Goal: Information Seeking & Learning: Learn about a topic

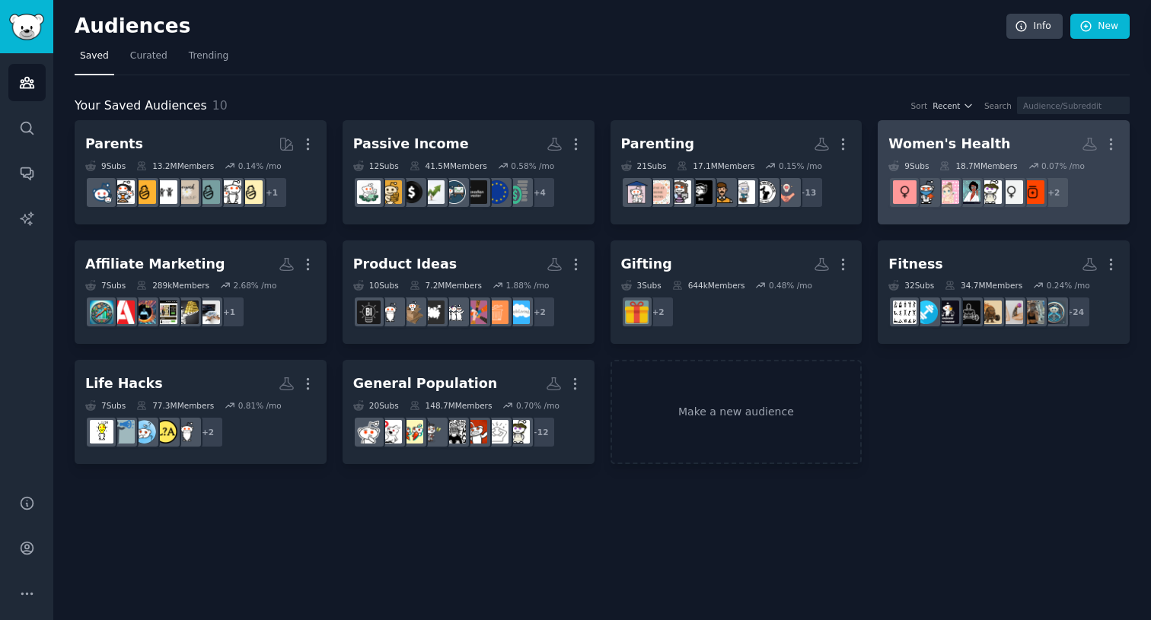
click at [986, 151] on div "Women's Health" at bounding box center [949, 144] width 122 height 19
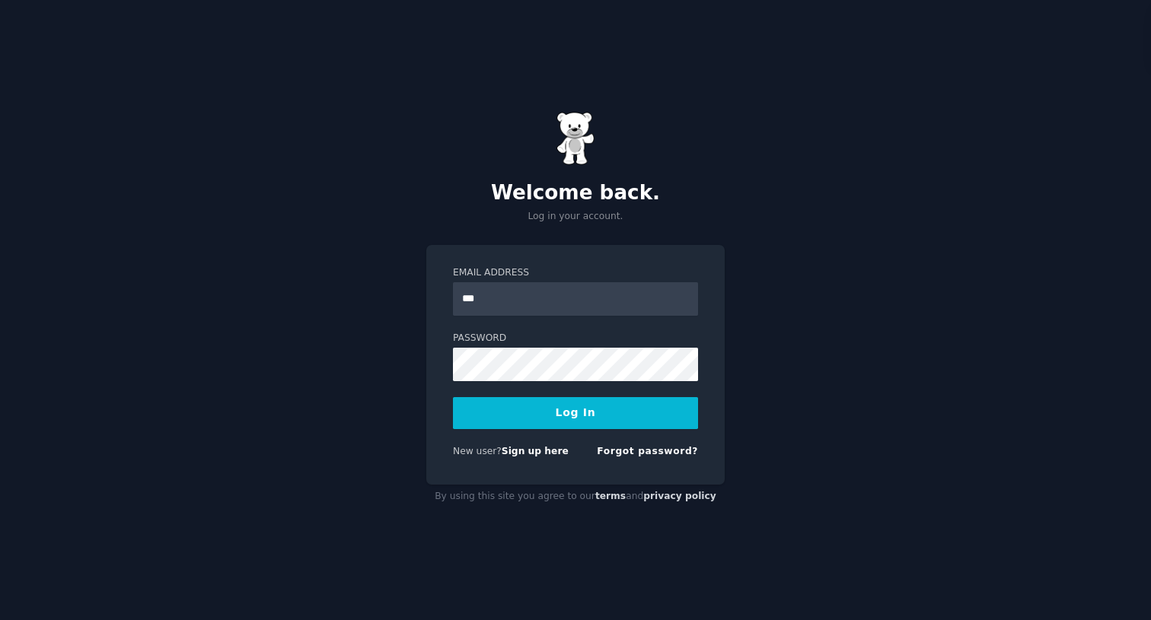
type input "**********"
click at [530, 421] on button "Log In" at bounding box center [575, 413] width 245 height 32
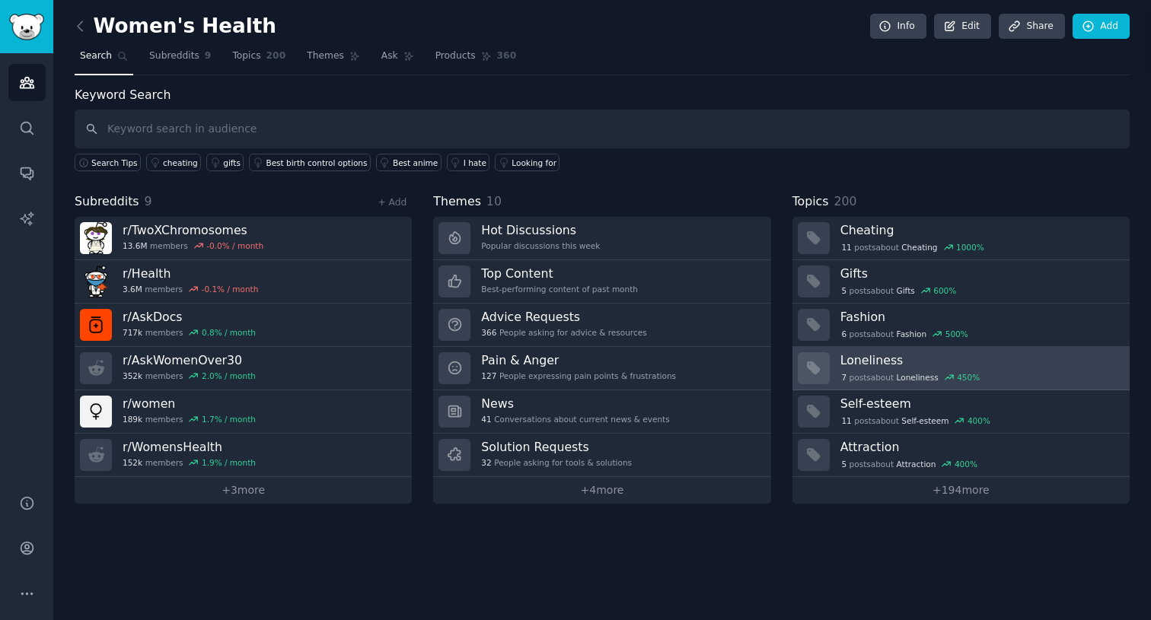
click at [1003, 365] on h3 "Loneliness" at bounding box center [979, 360] width 279 height 16
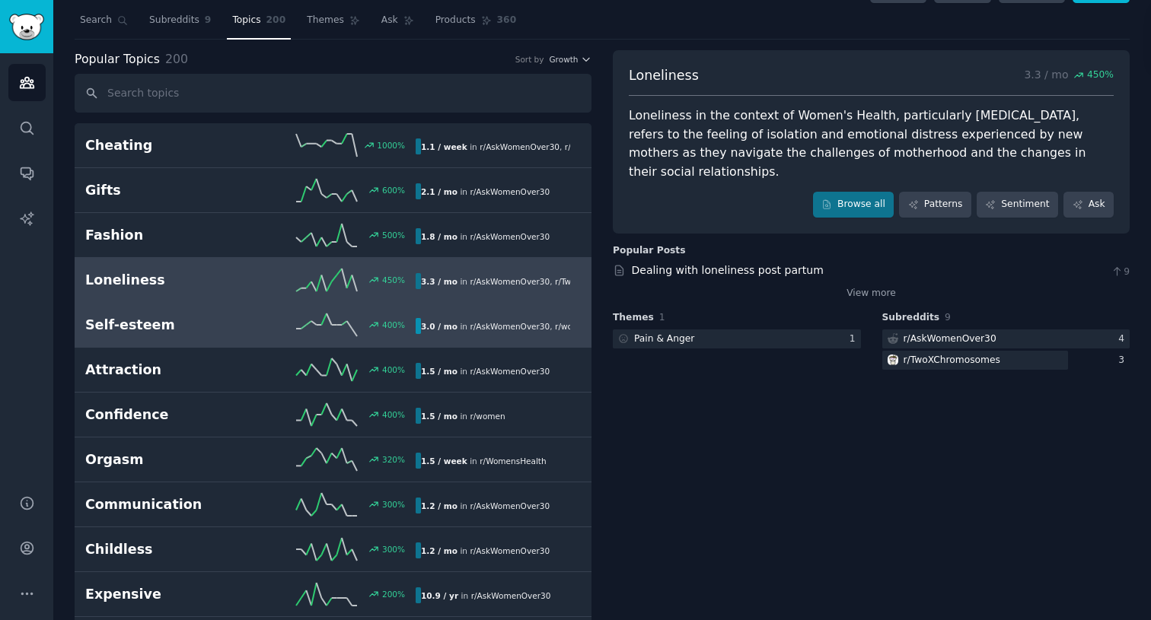
scroll to position [45, 0]
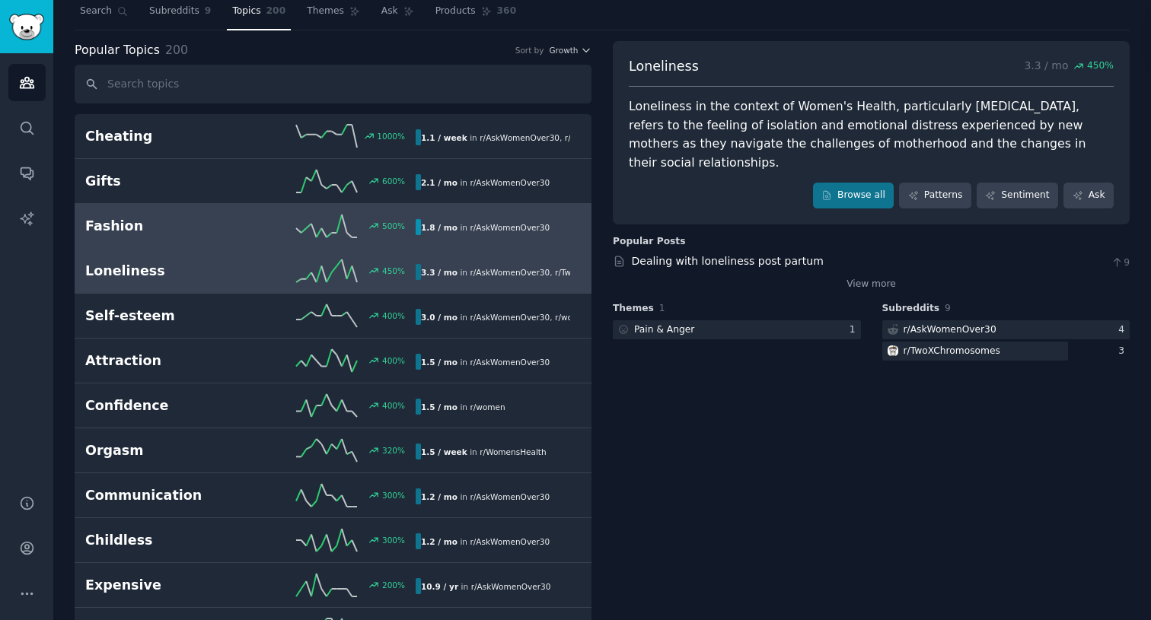
click at [233, 228] on h2 "Fashion" at bounding box center [167, 226] width 165 height 19
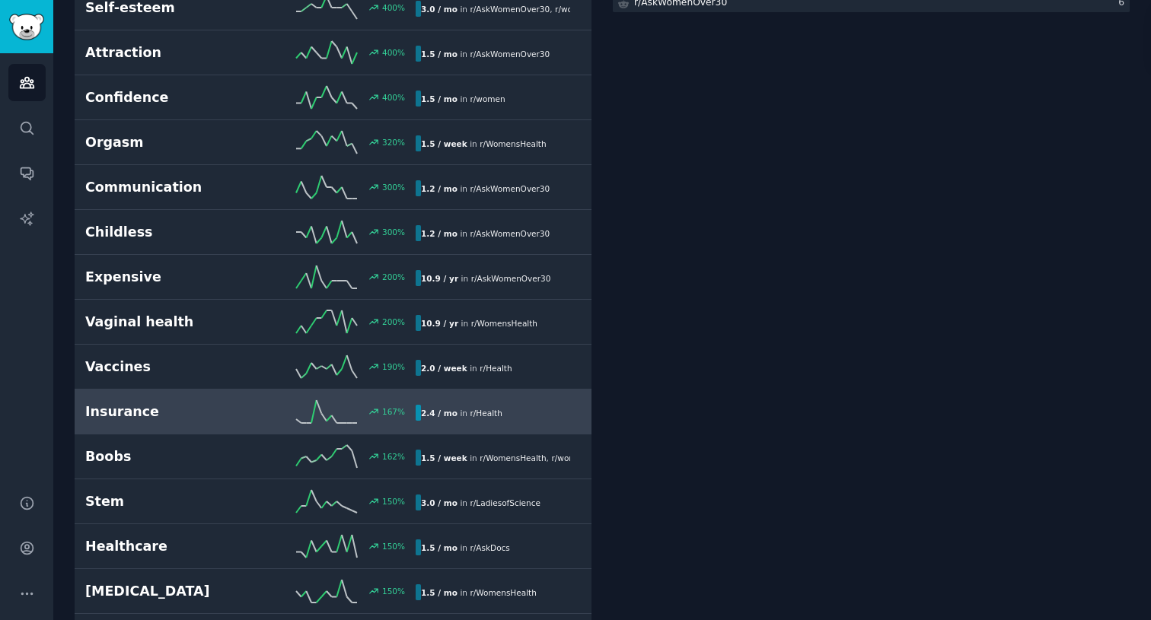
scroll to position [352, 0]
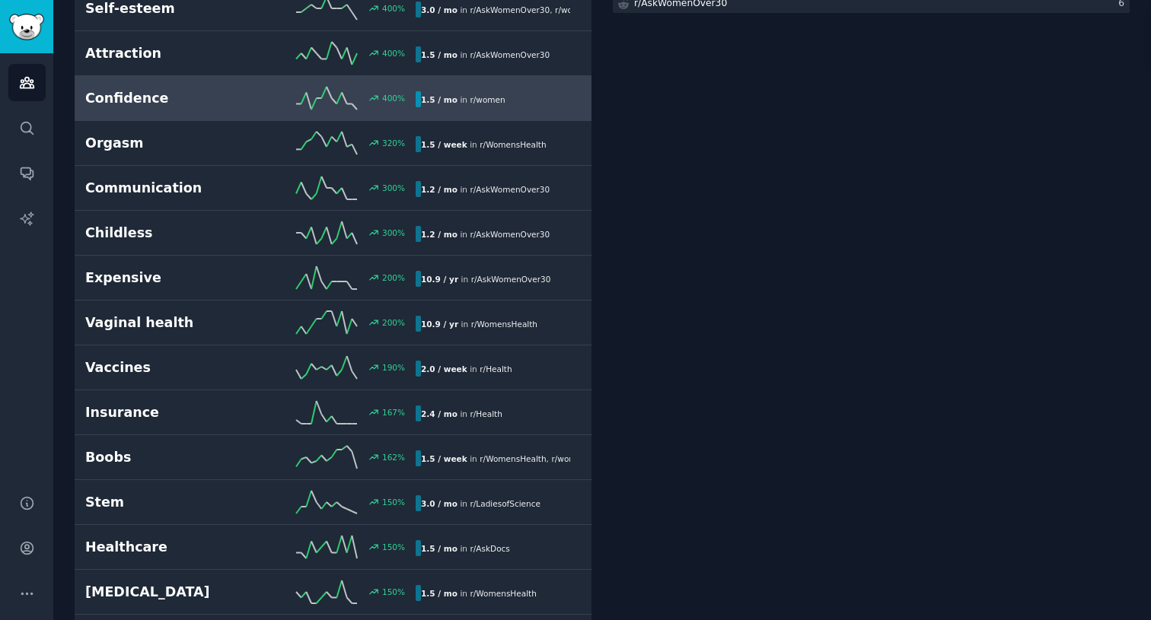
click at [240, 102] on h2 "Confidence" at bounding box center [167, 98] width 165 height 19
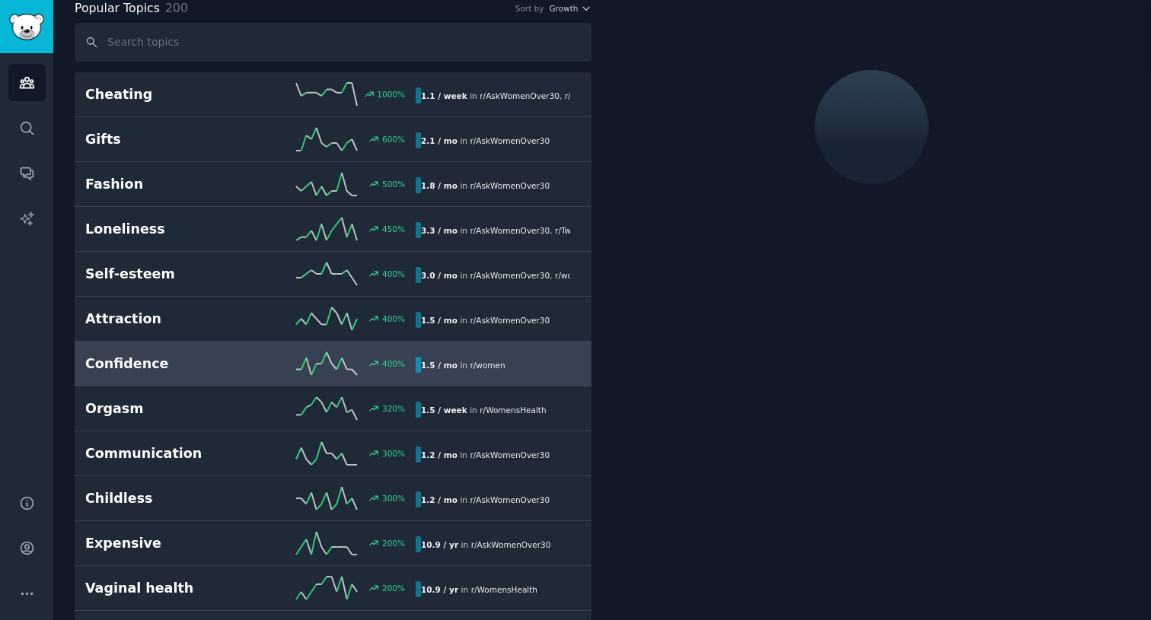
scroll to position [85, 0]
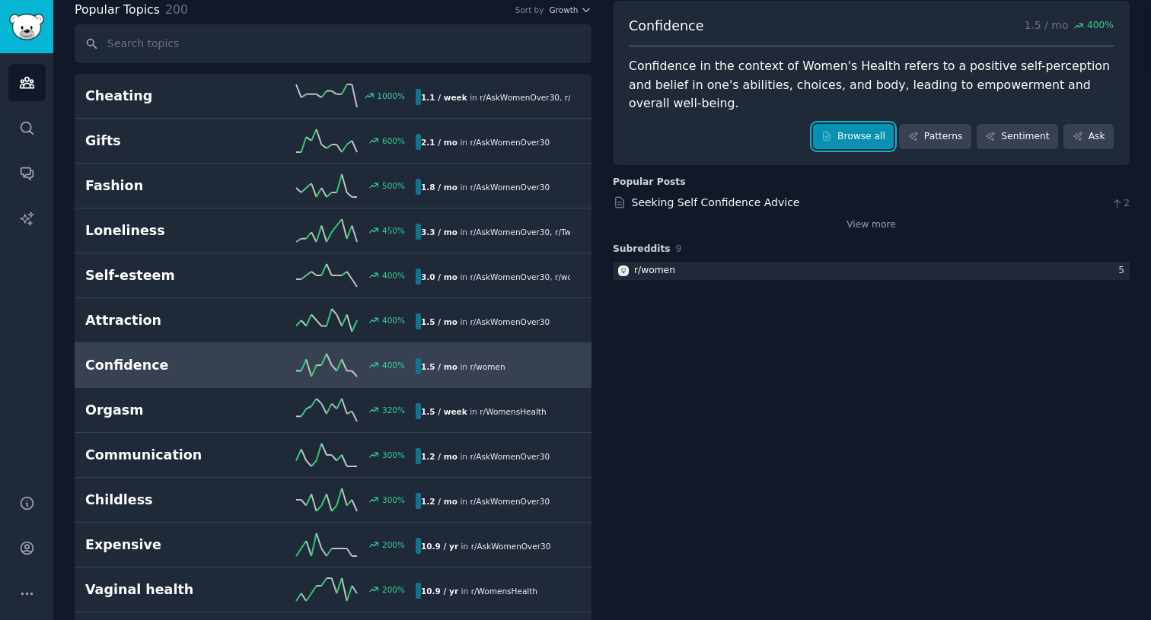
click at [863, 137] on link "Browse all" at bounding box center [853, 137] width 81 height 26
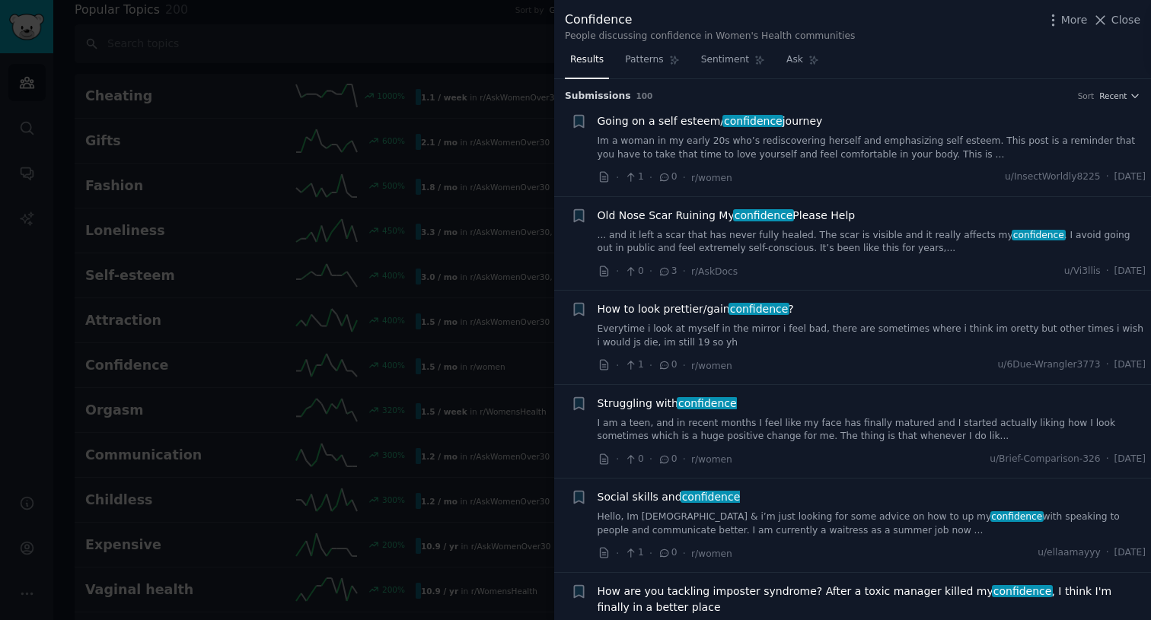
click at [272, 57] on div at bounding box center [575, 310] width 1151 height 620
click at [163, 86] on div at bounding box center [575, 310] width 1151 height 620
click at [1102, 25] on icon at bounding box center [1100, 20] width 16 height 16
click at [1102, 20] on span "400 %" at bounding box center [1100, 26] width 27 height 14
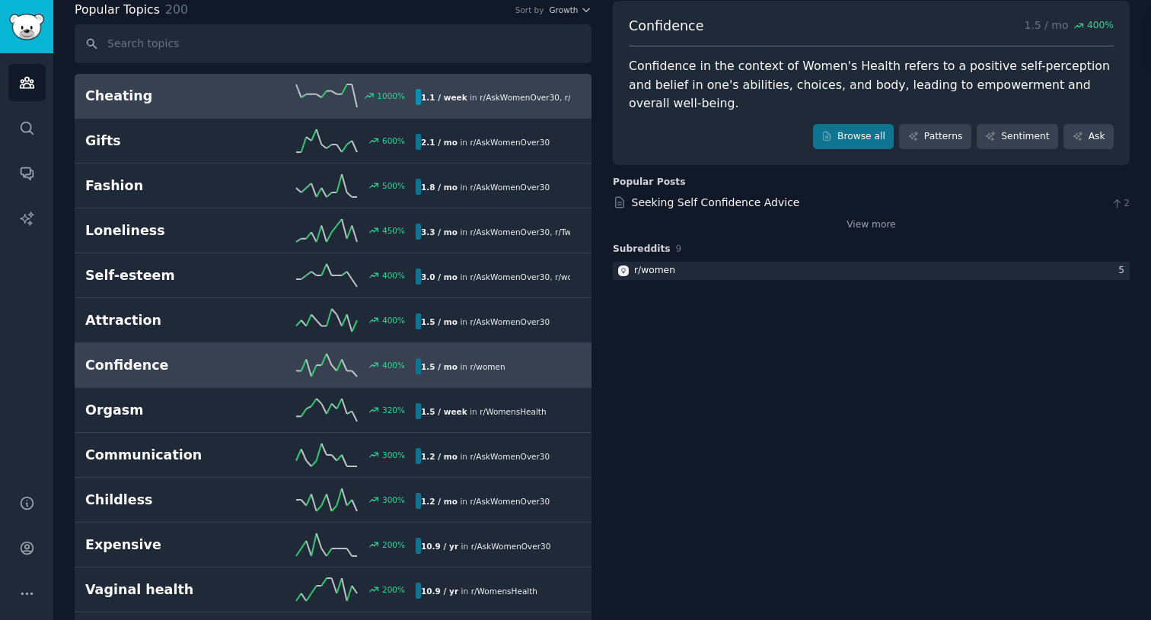
click at [223, 104] on h2 "Cheating" at bounding box center [167, 96] width 165 height 19
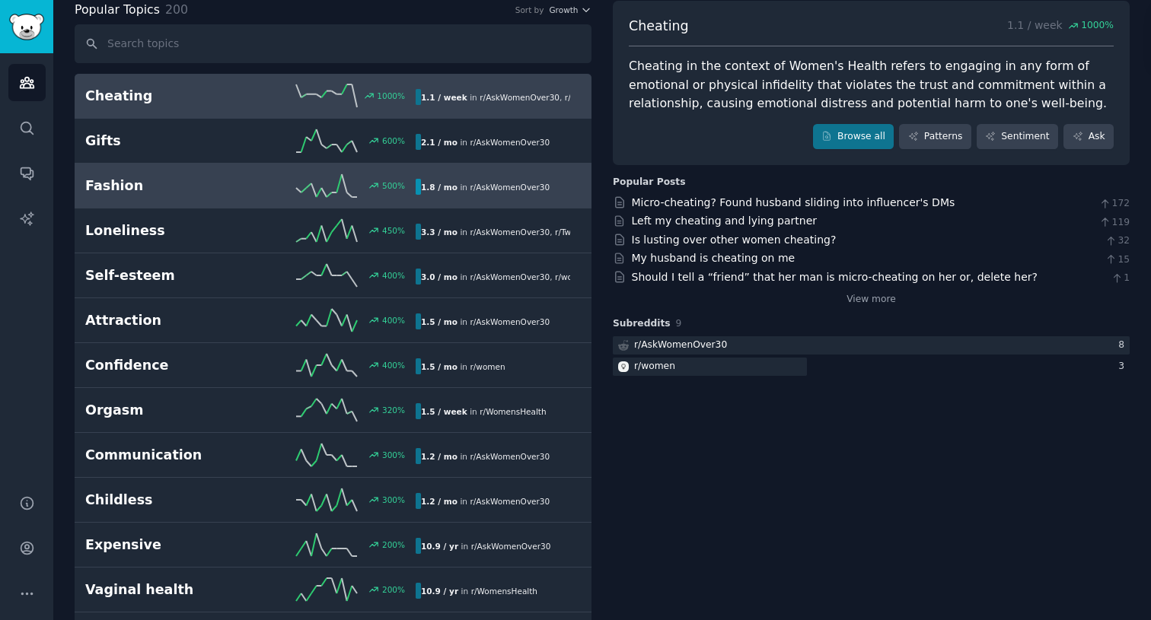
click at [130, 193] on h2 "Fashion" at bounding box center [167, 186] width 165 height 19
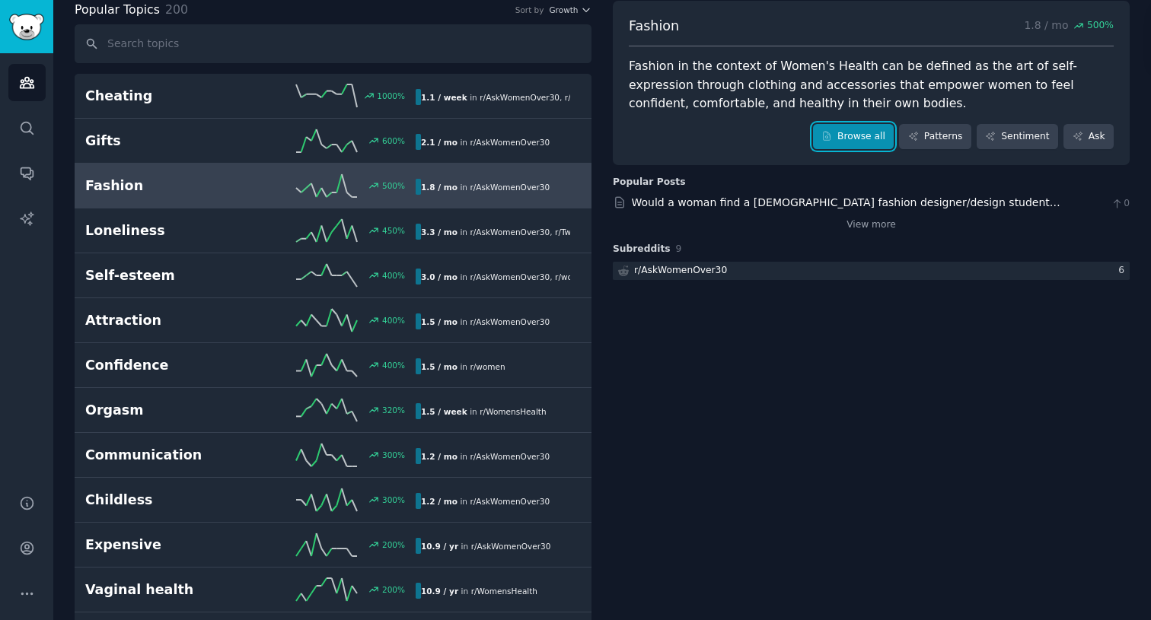
click at [866, 129] on link "Browse all" at bounding box center [853, 137] width 81 height 26
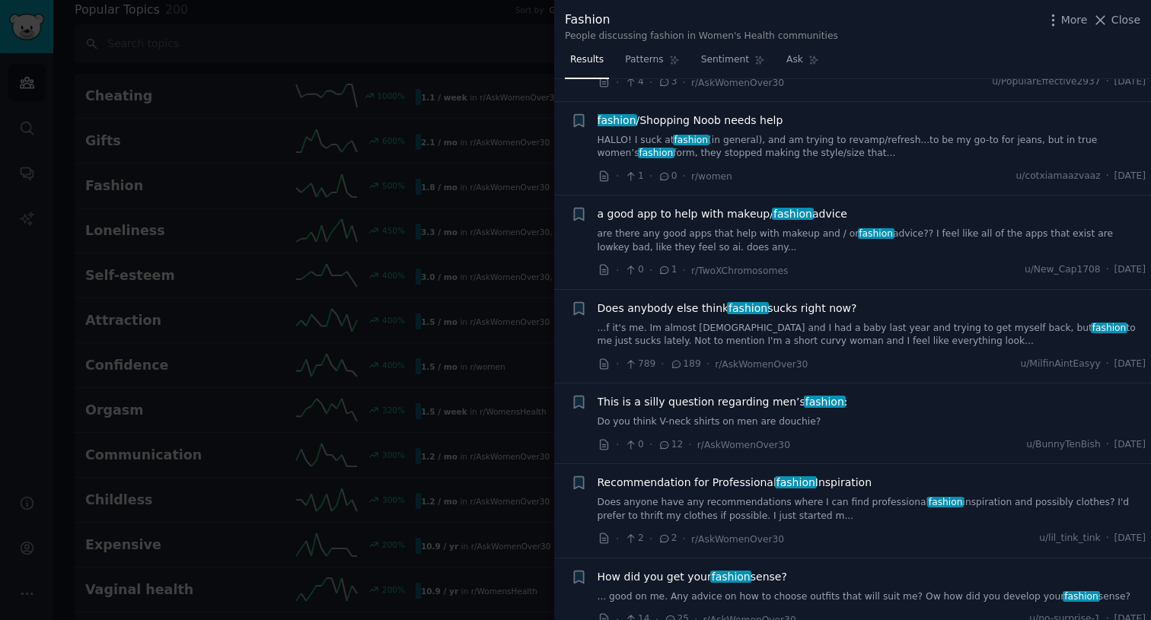
scroll to position [634, 0]
click at [691, 225] on div "a good app to help with makeup/ fashion advice are there any good apps that hel…" at bounding box center [871, 229] width 549 height 48
click at [684, 245] on link "are there any good apps that help with makeup and / or fashion advice?? I feel …" at bounding box center [871, 239] width 549 height 27
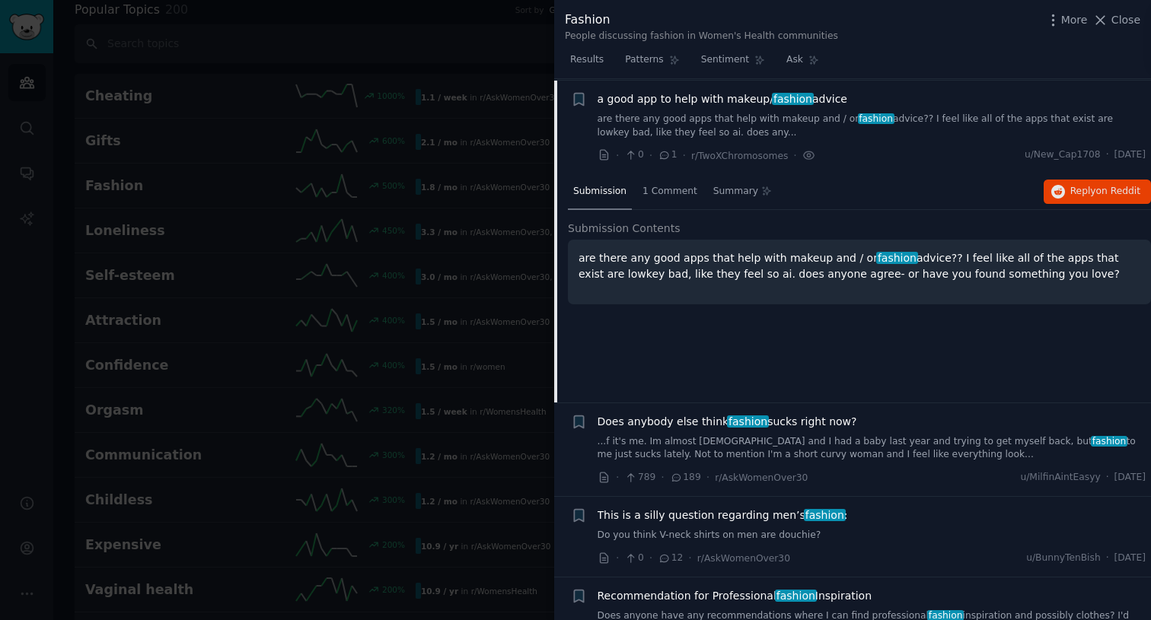
scroll to position [749, 0]
click at [680, 187] on span "1 Comment" at bounding box center [669, 190] width 55 height 14
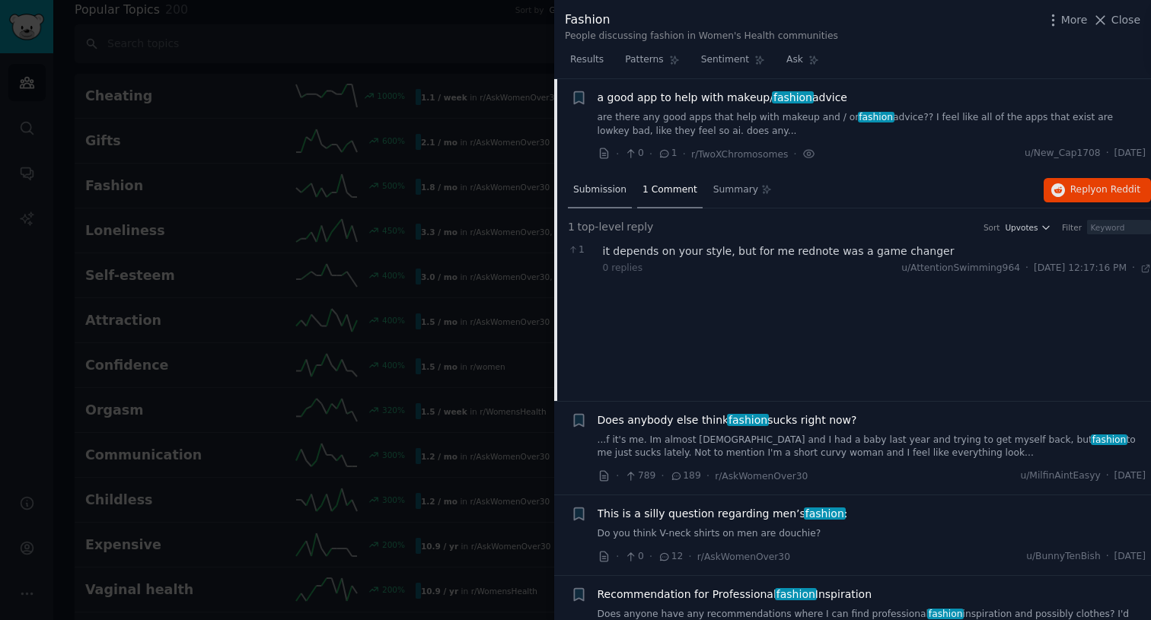
click at [605, 187] on span "Submission" at bounding box center [599, 190] width 53 height 14
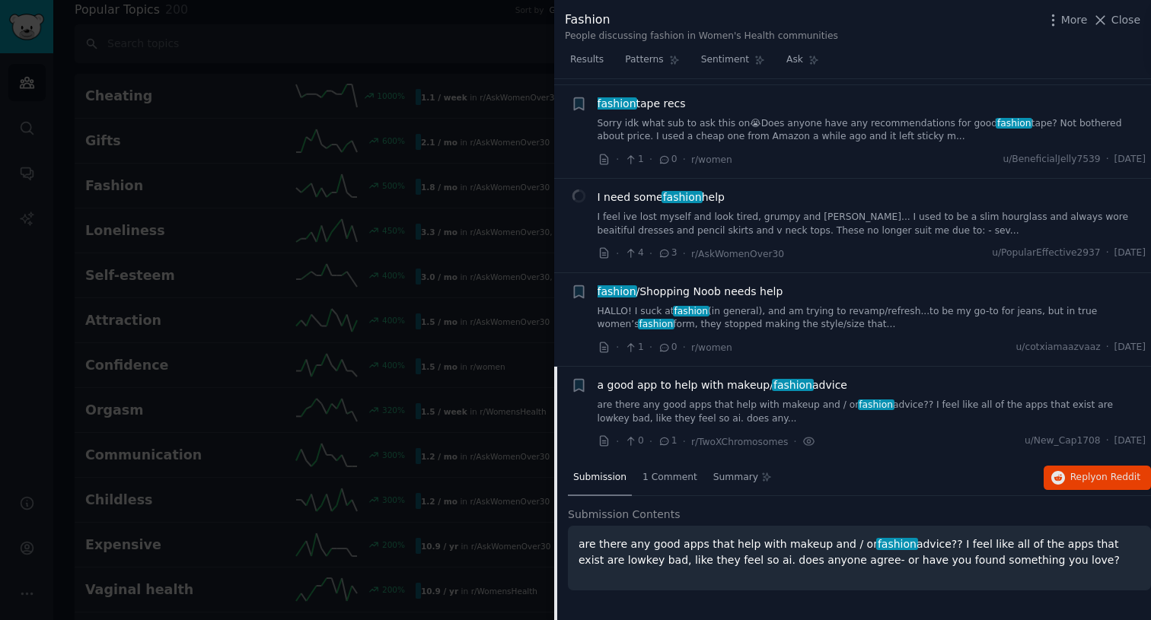
scroll to position [454, 0]
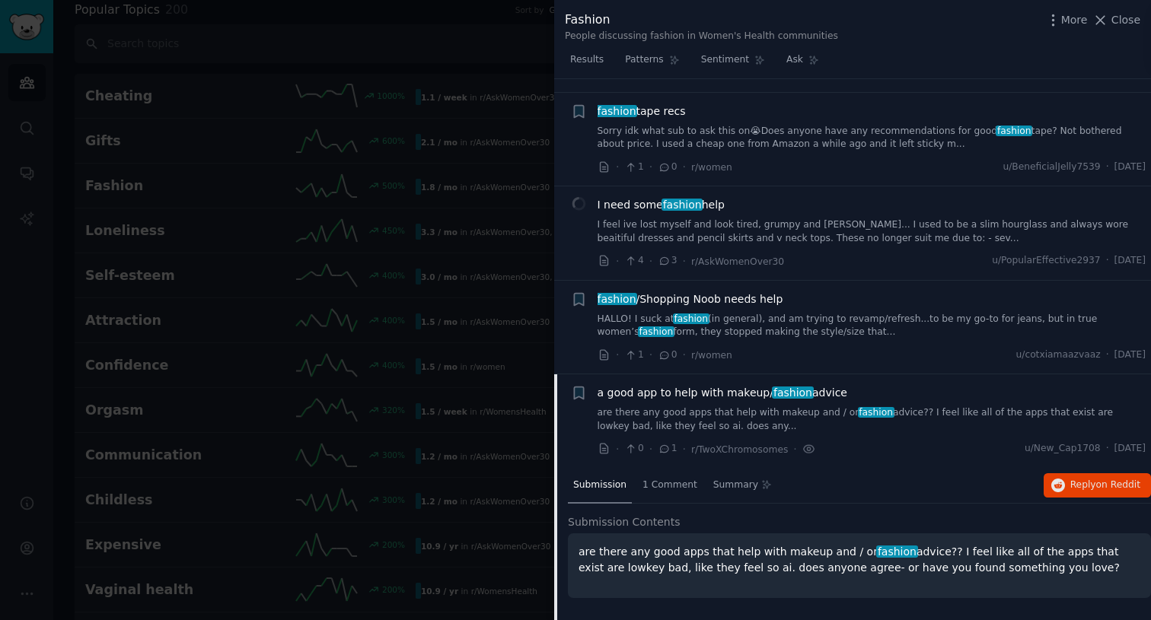
click at [770, 329] on link "HALLO! I suck at fashion (in general), and am trying to revamp/refresh...to be …" at bounding box center [871, 326] width 549 height 27
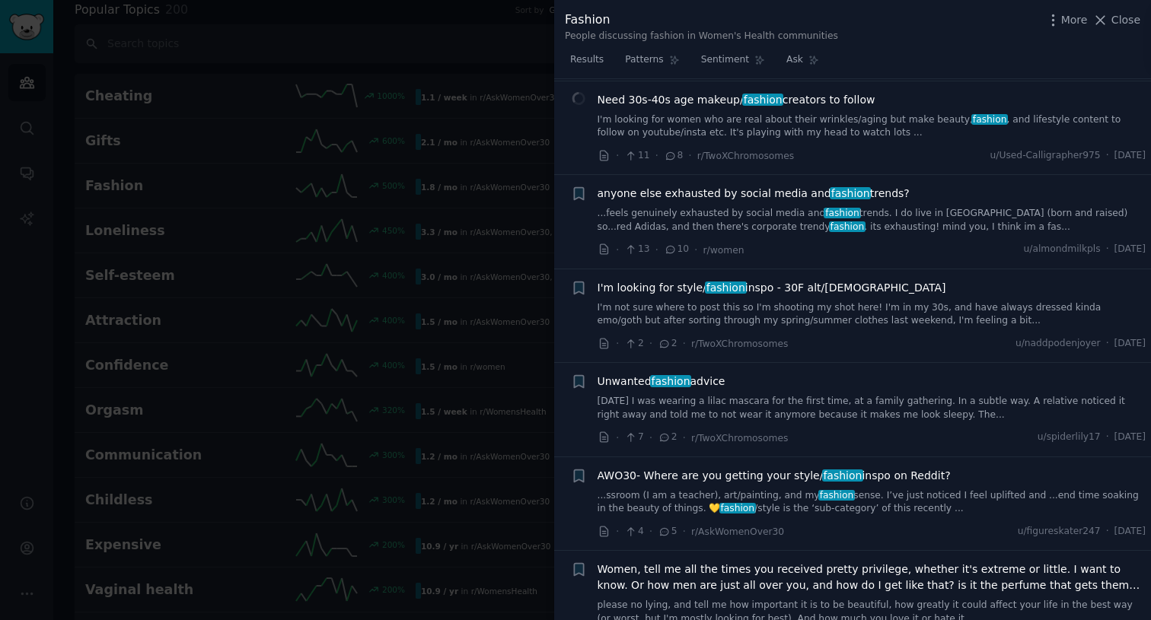
scroll to position [1720, 0]
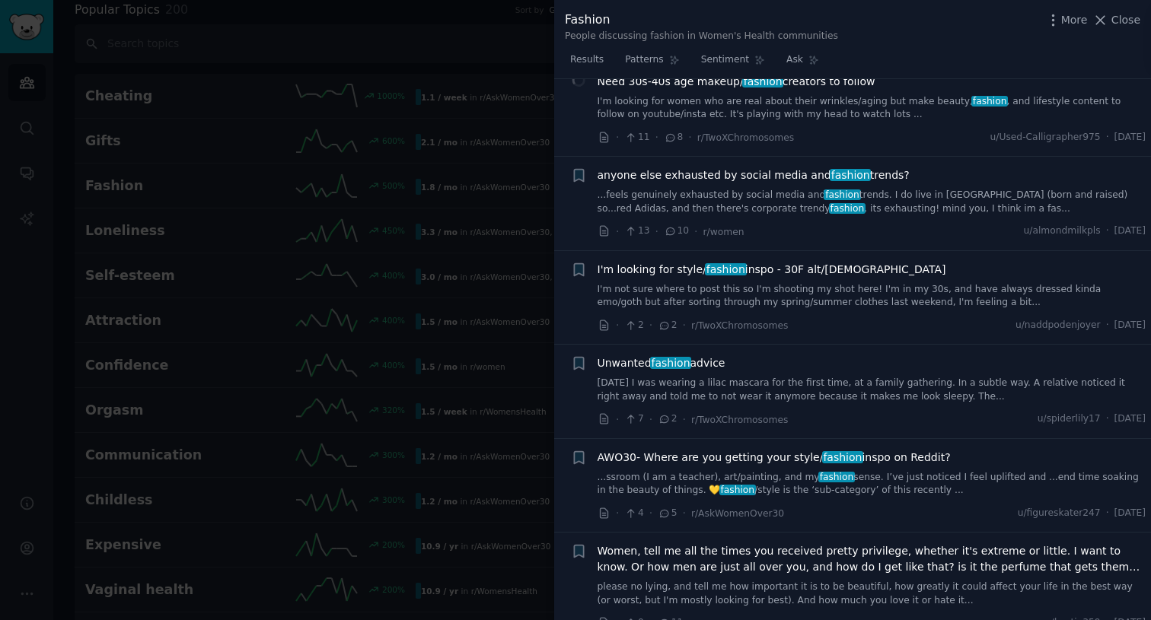
click at [812, 283] on link "I'm not sure where to post this so I'm shooting my shot here! I'm in my 30s, an…" at bounding box center [871, 296] width 549 height 27
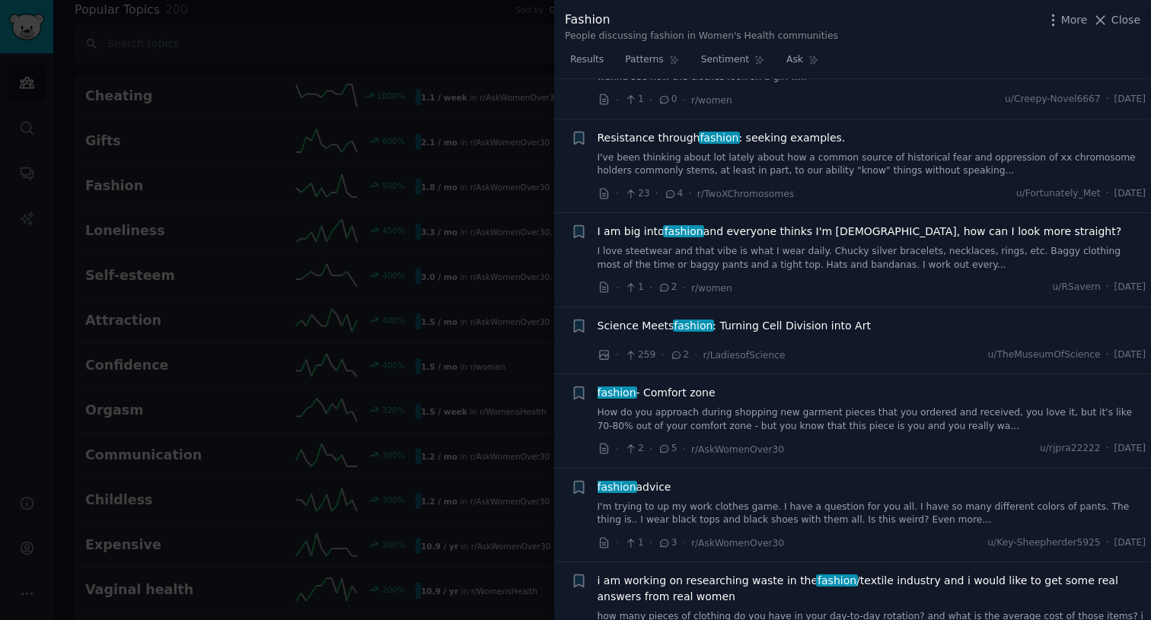
scroll to position [2255, 0]
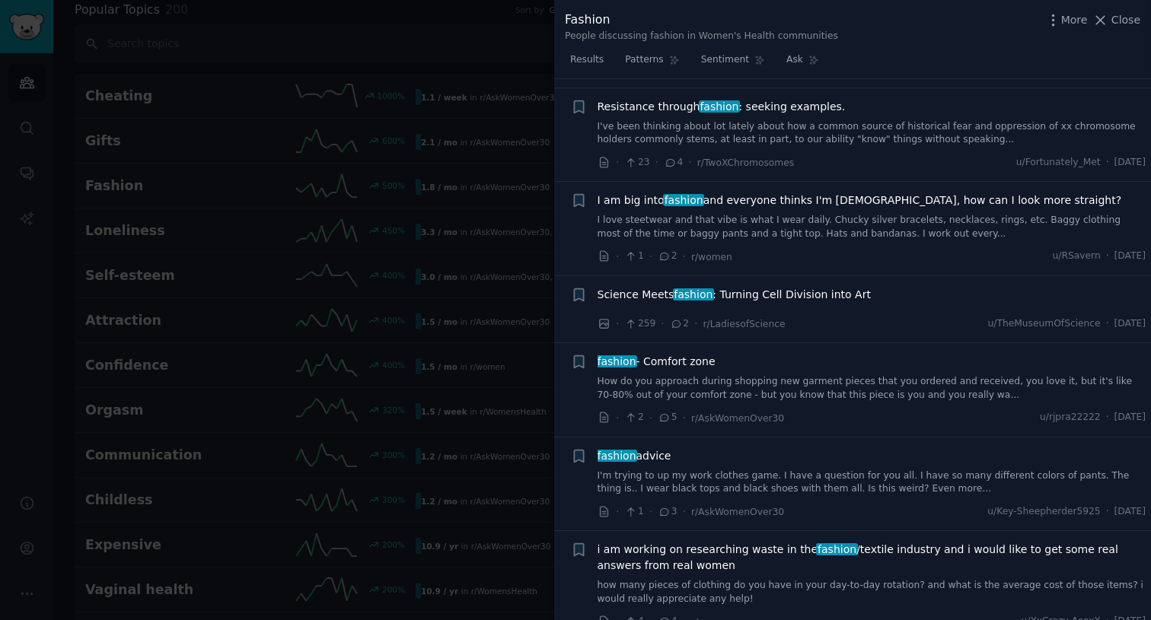
click at [811, 287] on div "Science Meets fashion : Turning Cell Division into Art · 259 · 2 · r/LadiesofSc…" at bounding box center [871, 310] width 549 height 46
click at [795, 287] on span "Science Meets fashion : Turning Cell Division into Art" at bounding box center [733, 295] width 273 height 16
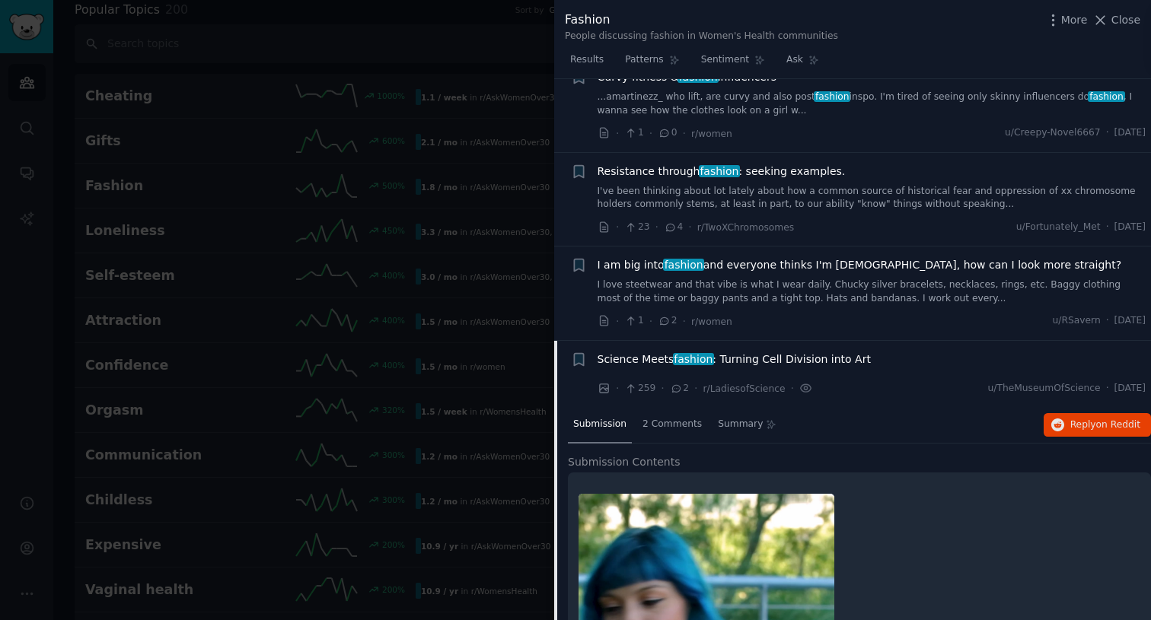
scroll to position [1885, 0]
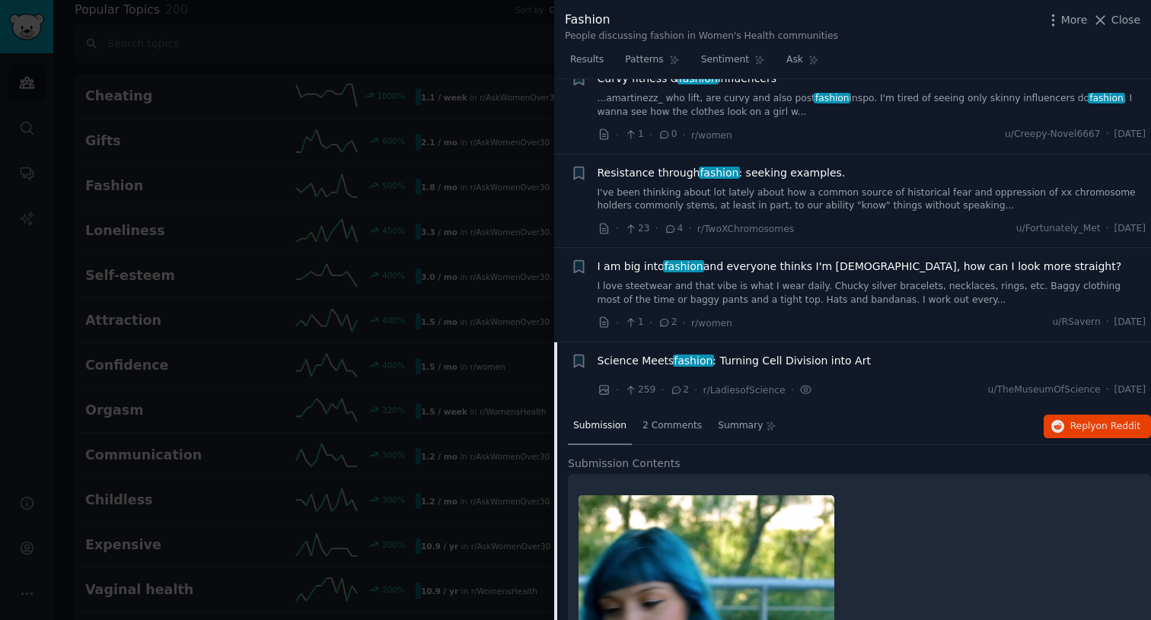
click at [765, 189] on link "I've been thinking about lot lately about how a common source of historical fea…" at bounding box center [871, 199] width 549 height 27
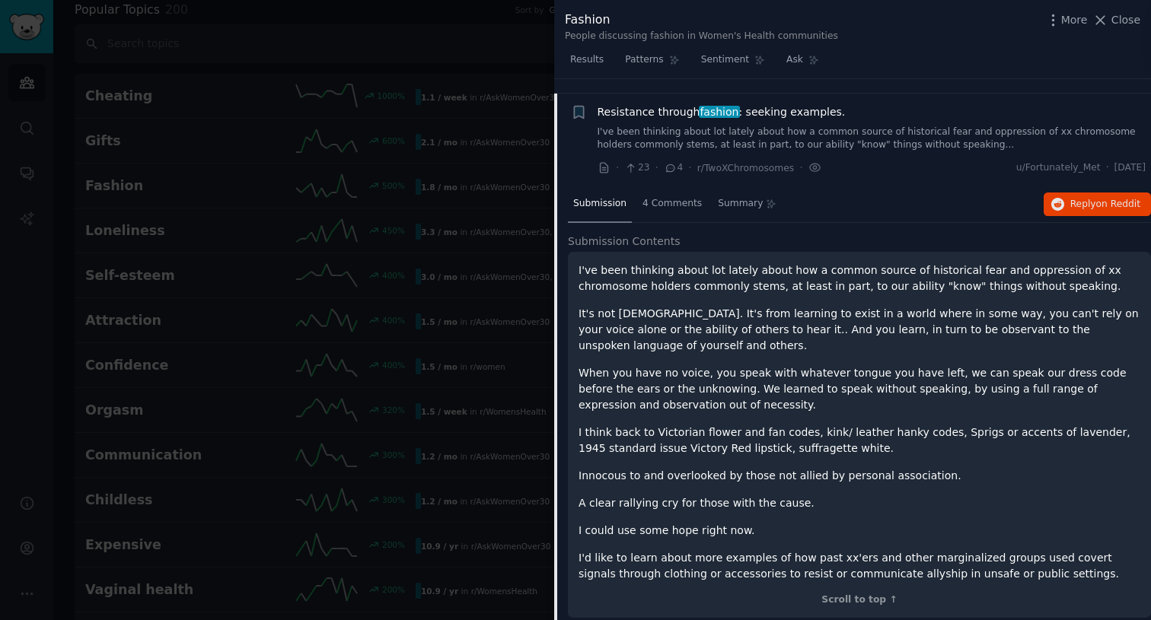
scroll to position [1947, 0]
click at [664, 196] on span "4 Comments" at bounding box center [671, 203] width 59 height 14
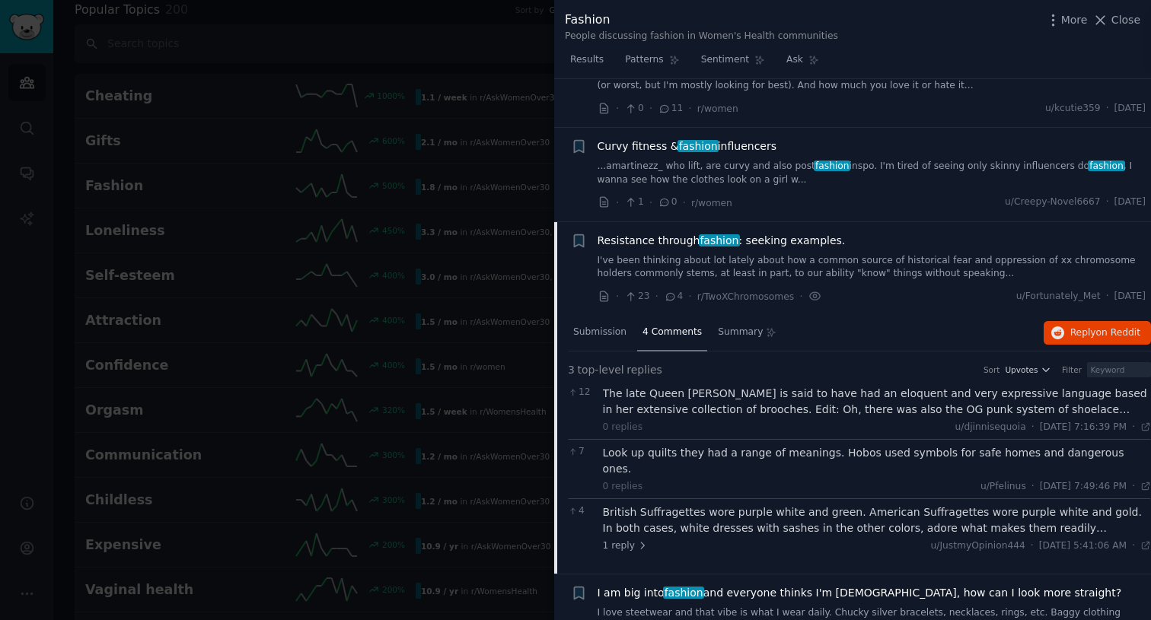
scroll to position [1815, 0]
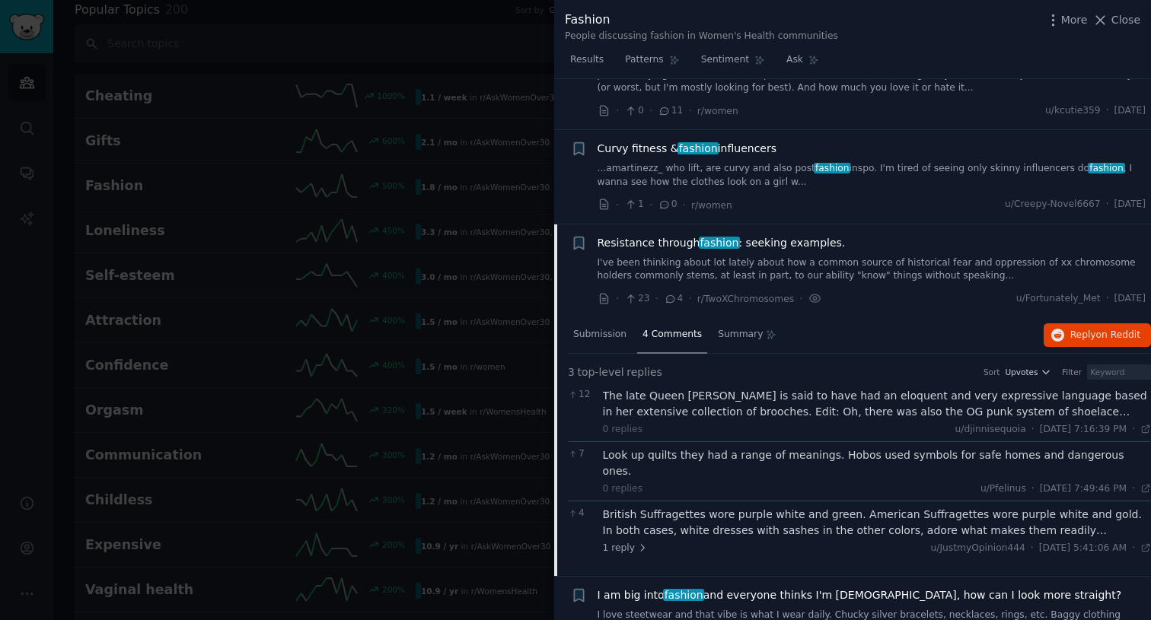
click at [769, 163] on link "...amartinezz_ who lift, are curvy and also post fashion inspo. I'm tired of se…" at bounding box center [871, 175] width 549 height 27
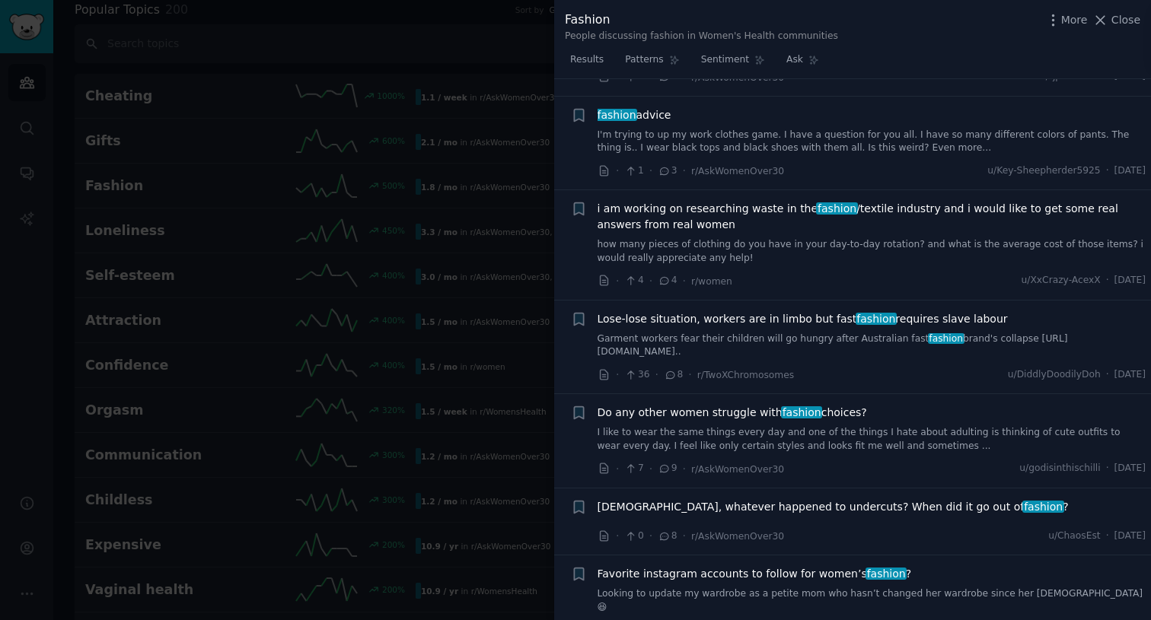
scroll to position [2521, 0]
click at [747, 425] on link "I like to wear the same things every day and one of the things I hate about adu…" at bounding box center [871, 438] width 549 height 27
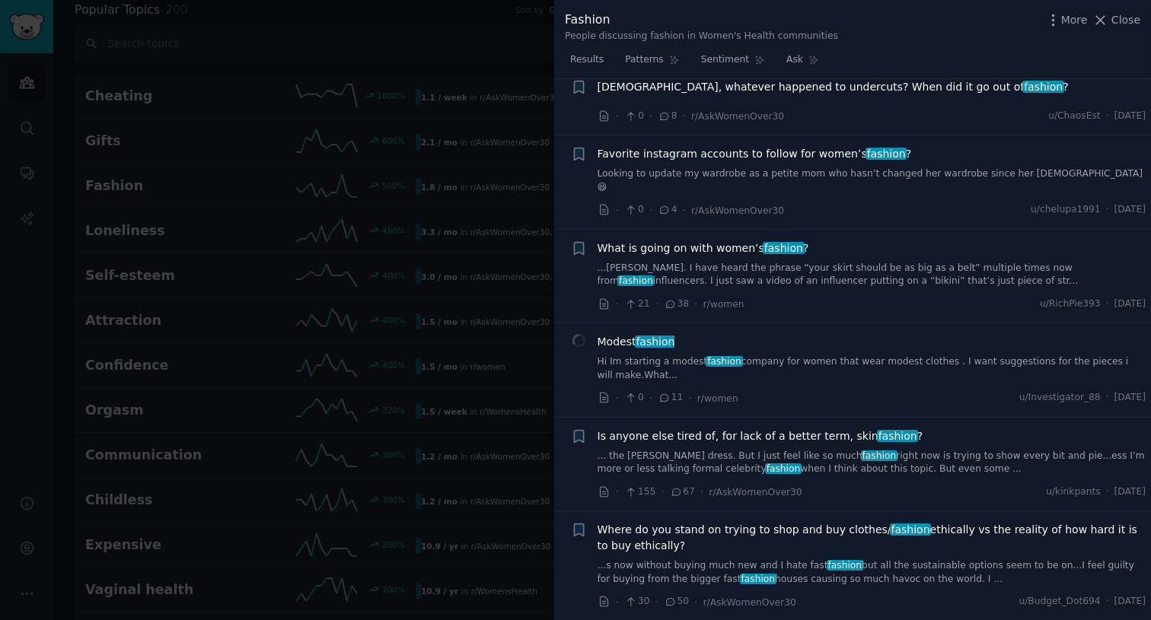
scroll to position [2964, 0]
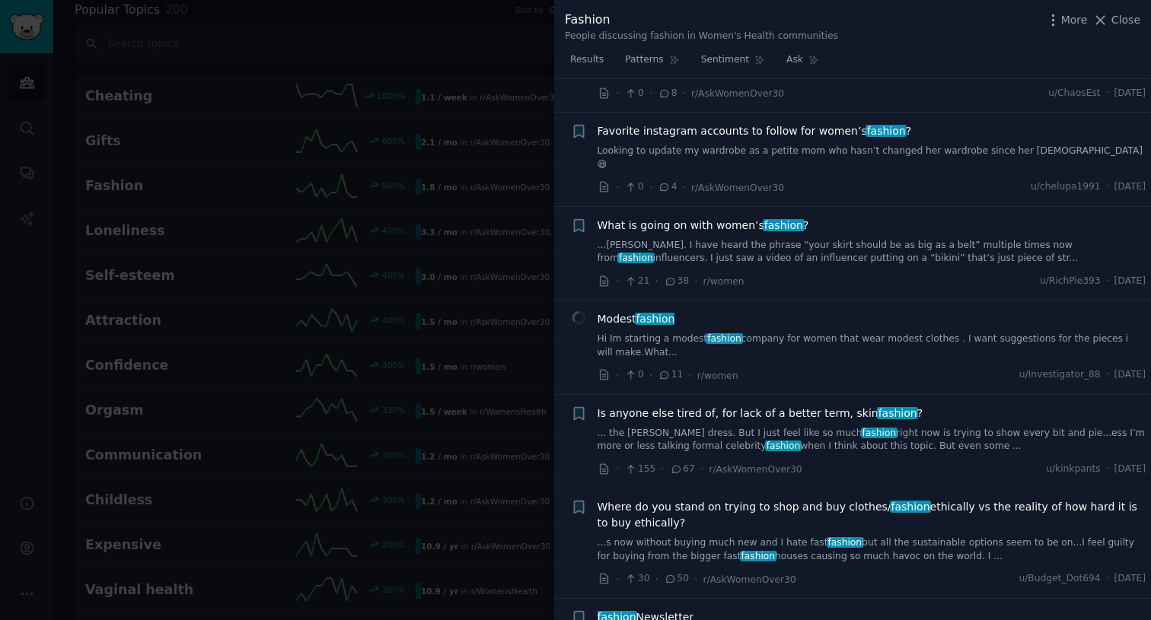
click at [876, 430] on div "Is anyone else tired of, for lack of a better term, skin fashion ? ... the J lo…" at bounding box center [871, 442] width 549 height 72
click at [865, 427] on link "... the J lo dress. But I just feel like so much fashion right now is trying to…" at bounding box center [871, 440] width 549 height 27
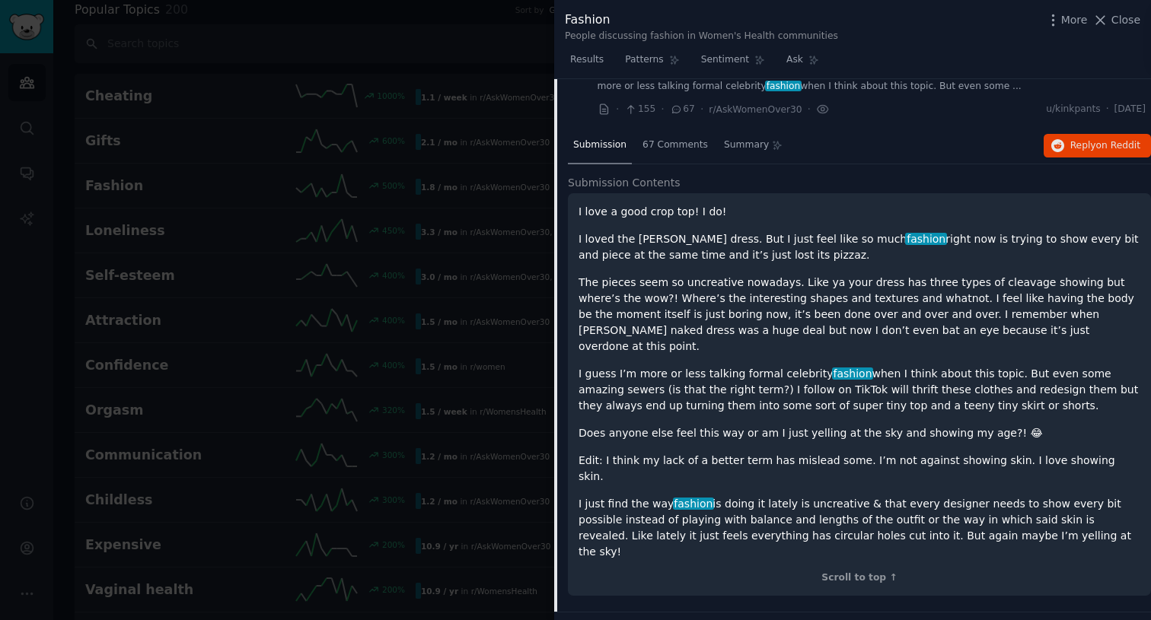
scroll to position [3089, 0]
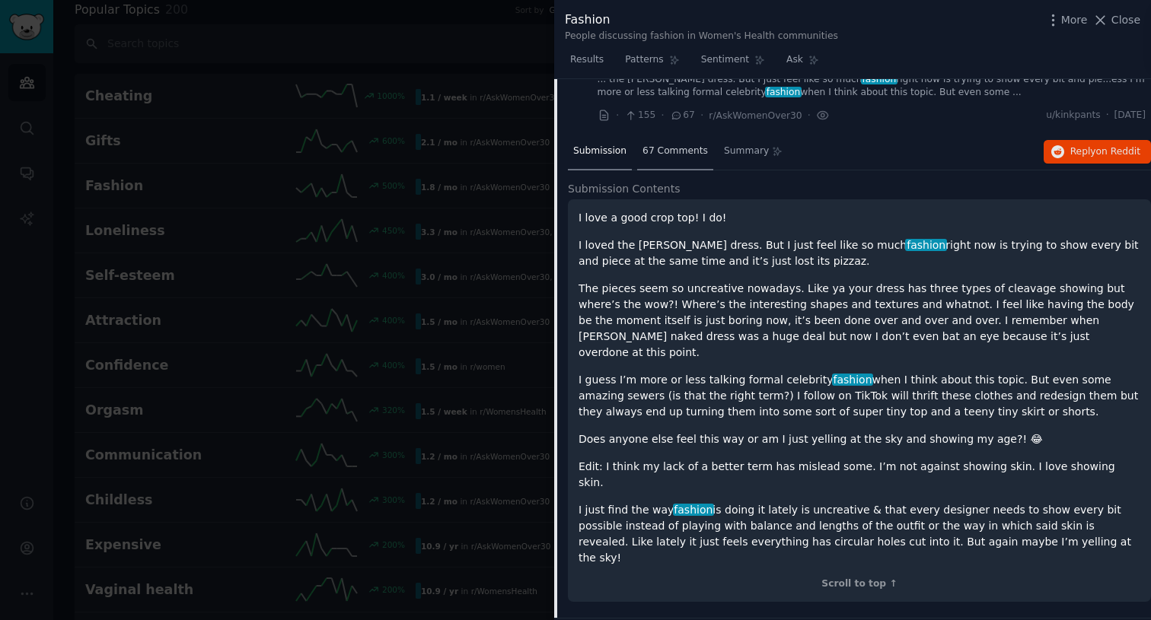
click at [670, 145] on span "67 Comments" at bounding box center [674, 152] width 65 height 14
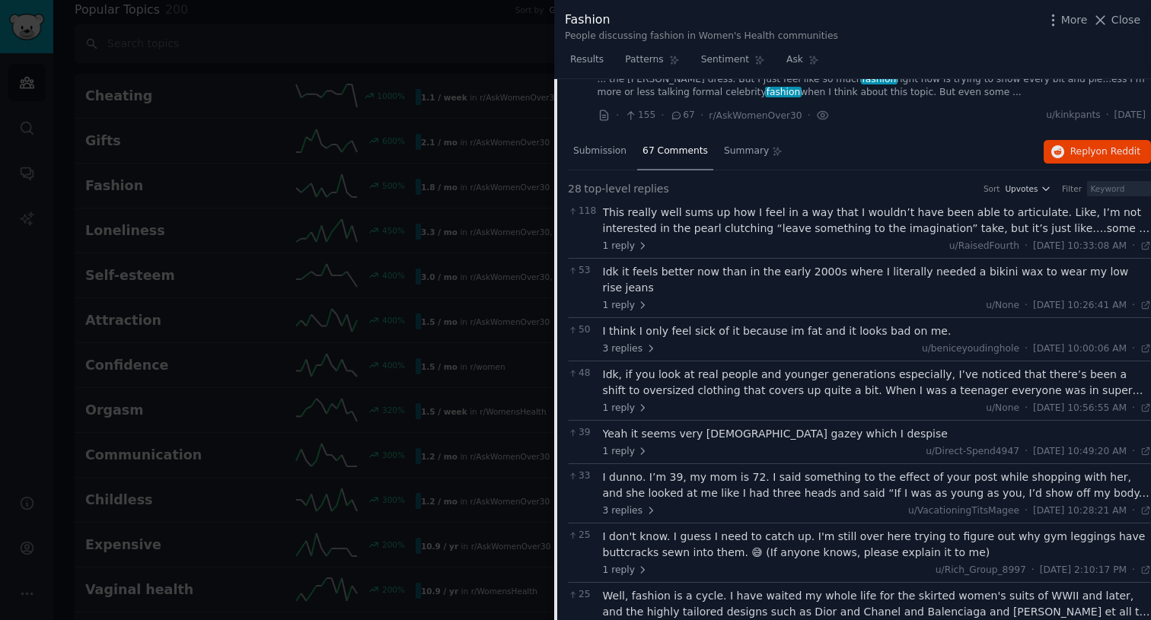
click at [728, 205] on div "This really well sums up how I feel in a way that I wouldn’t have been able to …" at bounding box center [877, 221] width 549 height 32
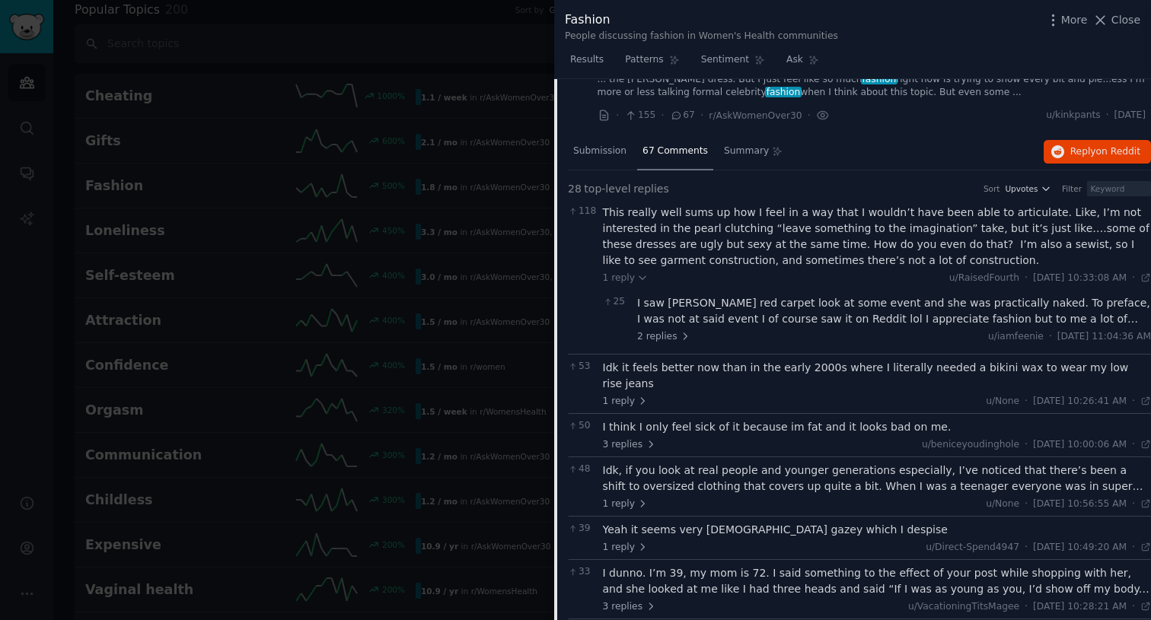
scroll to position [3122, 0]
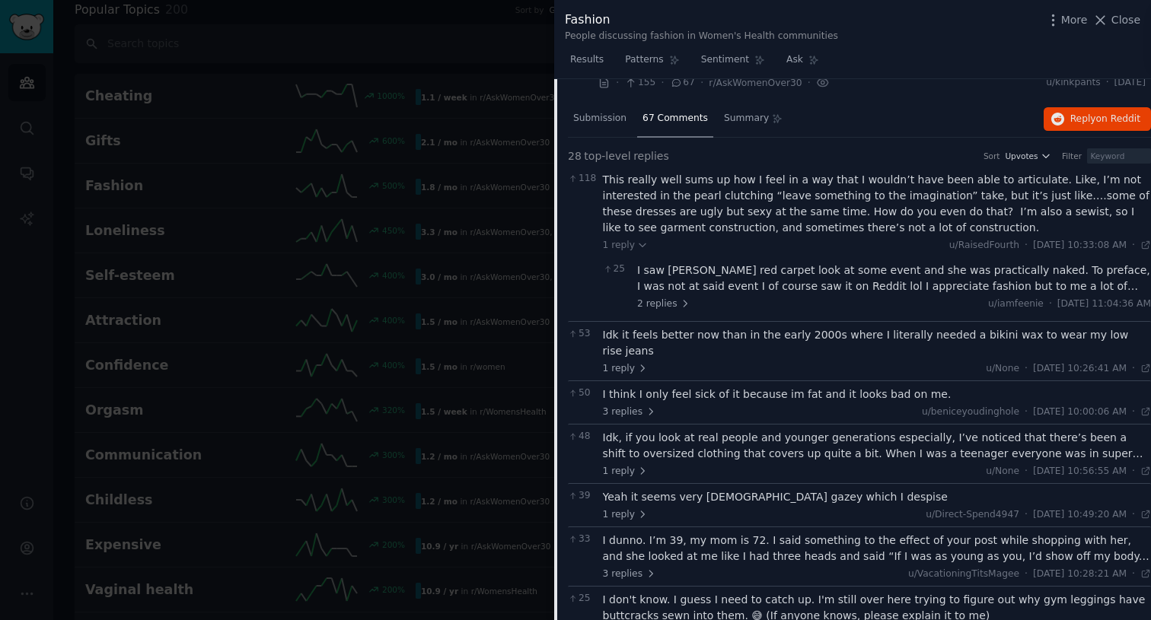
click at [746, 327] on div "Idk it feels better now than in the early 2000s where I literally needed a biki…" at bounding box center [877, 343] width 549 height 32
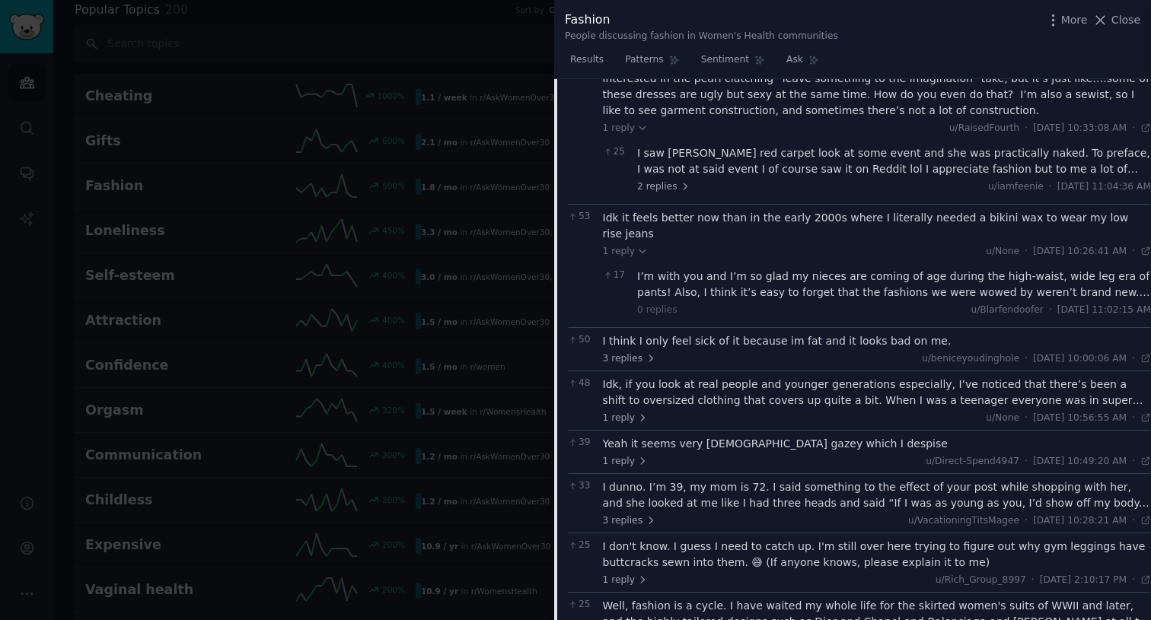
scroll to position [3241, 0]
